Goal: Browse casually

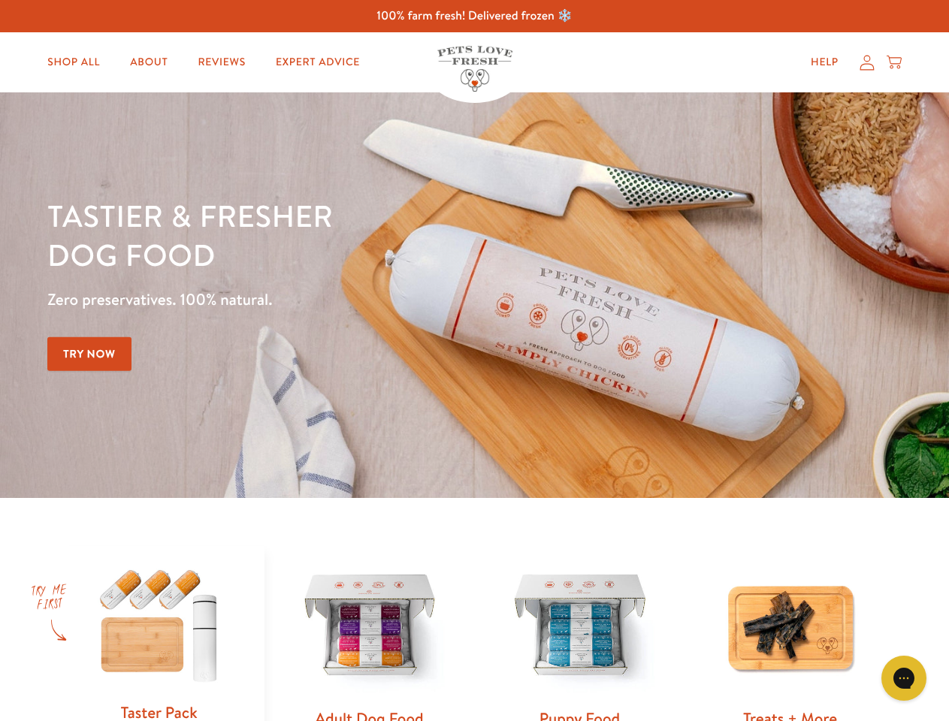
click at [474, 361] on div "Tastier & fresher dog food Zero preservatives. 100% natural. Try Now" at bounding box center [332, 295] width 570 height 198
click at [904, 679] on icon "Gorgias live chat" at bounding box center [903, 678] width 14 height 14
